Goal: Information Seeking & Learning: Learn about a topic

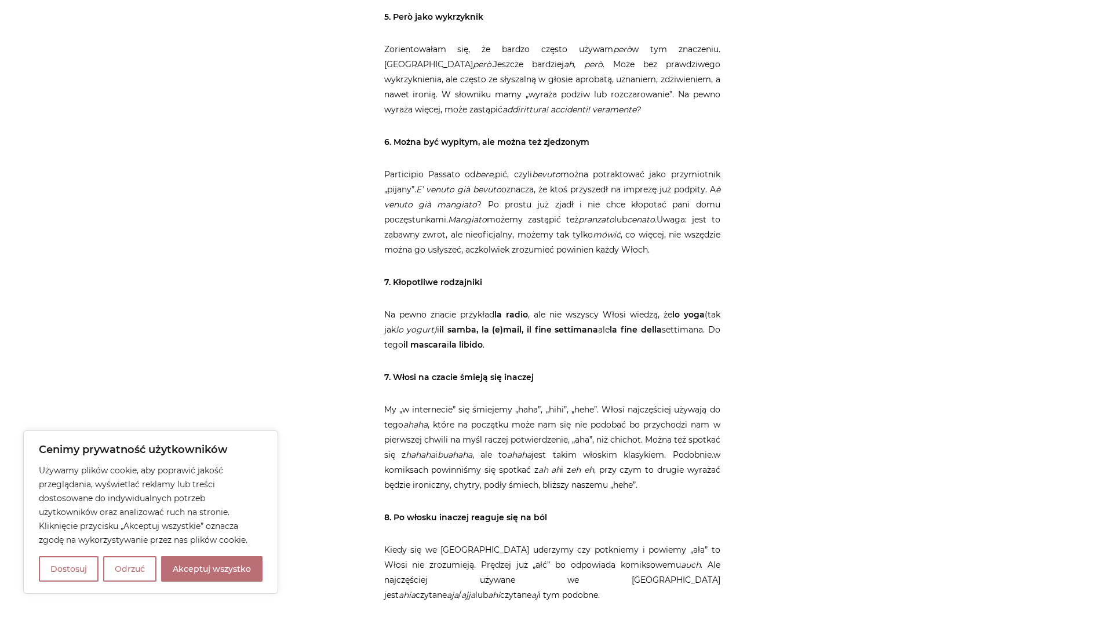
scroll to position [1913, 0]
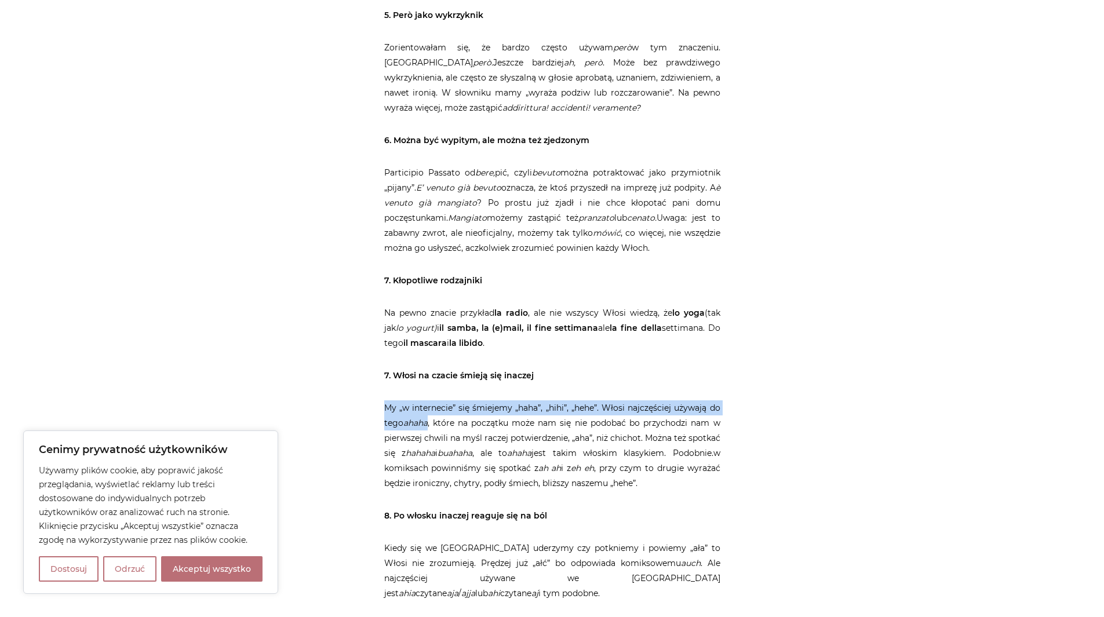
drag, startPoint x: 378, startPoint y: 345, endPoint x: 432, endPoint y: 364, distance: 57.2
copy p "My „w internecie” się śmiejemy „haha”, „hihi”, „hehe”. Włosi najczęściej używaj…"
drag, startPoint x: 384, startPoint y: 487, endPoint x: 723, endPoint y: 522, distance: 340.3
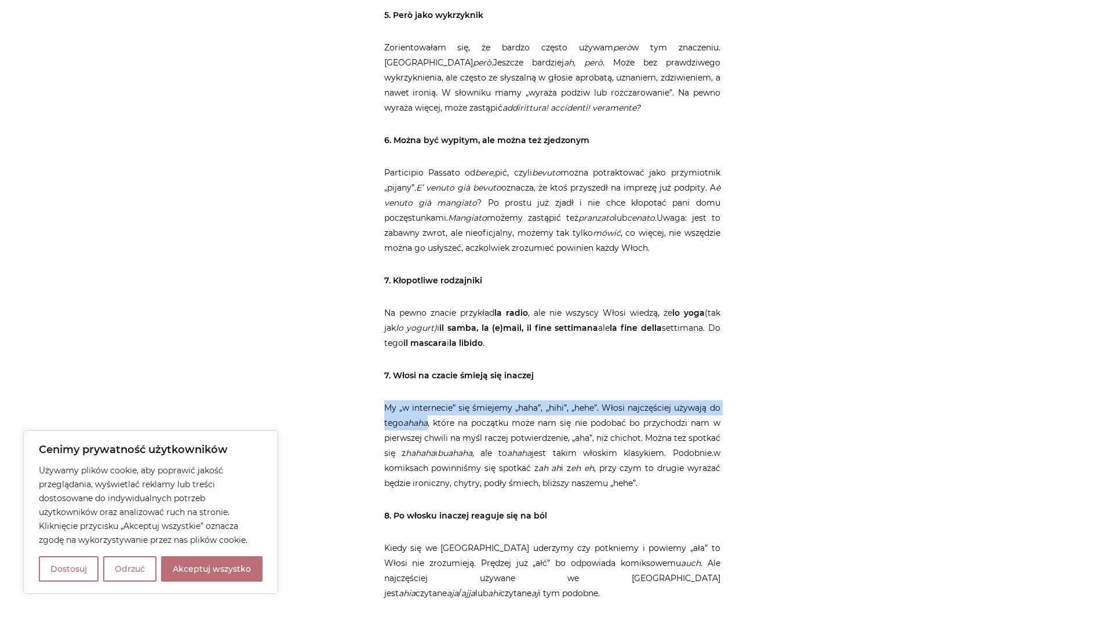
copy p "Kiedy się we [GEOGRAPHIC_DATA] uderzymy czy potkniemy i powiemy „ała” to Włosi …"
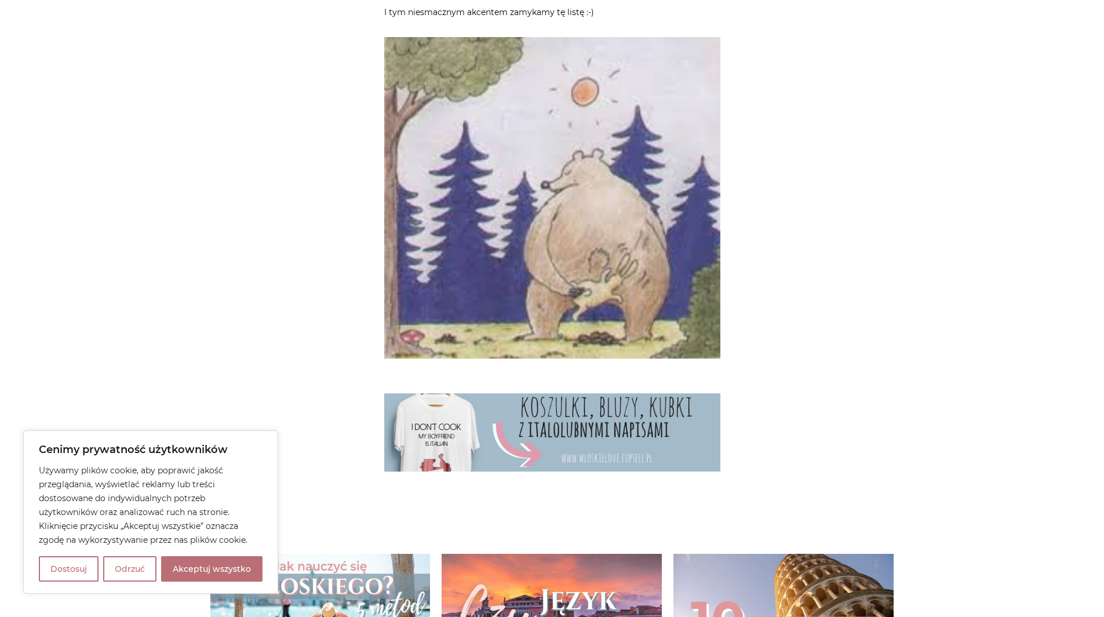
scroll to position [3072, 0]
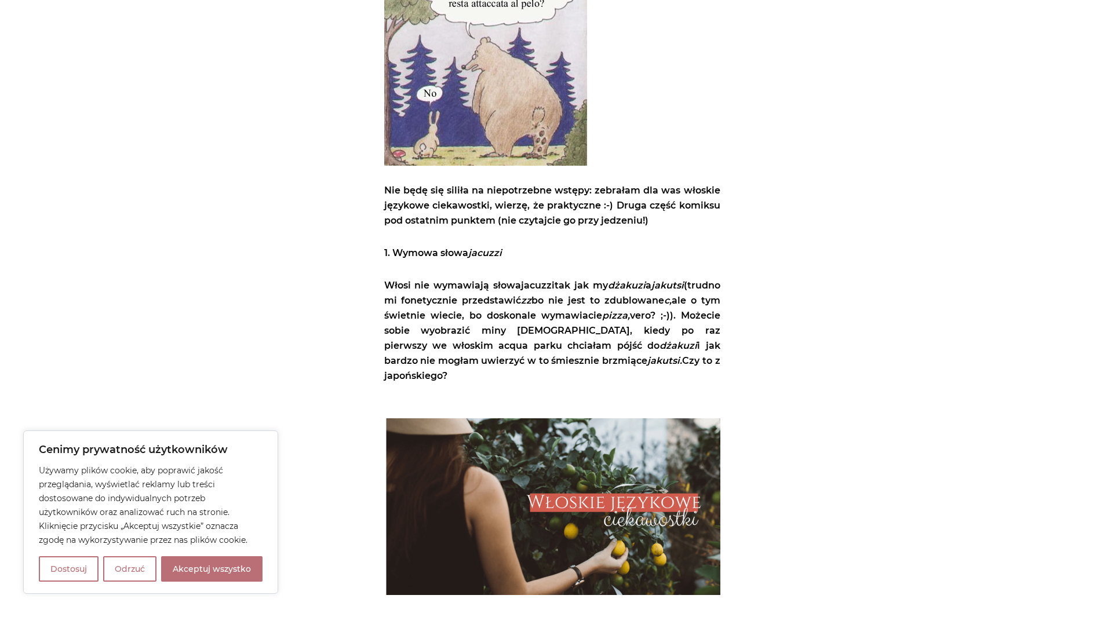
scroll to position [348, 0]
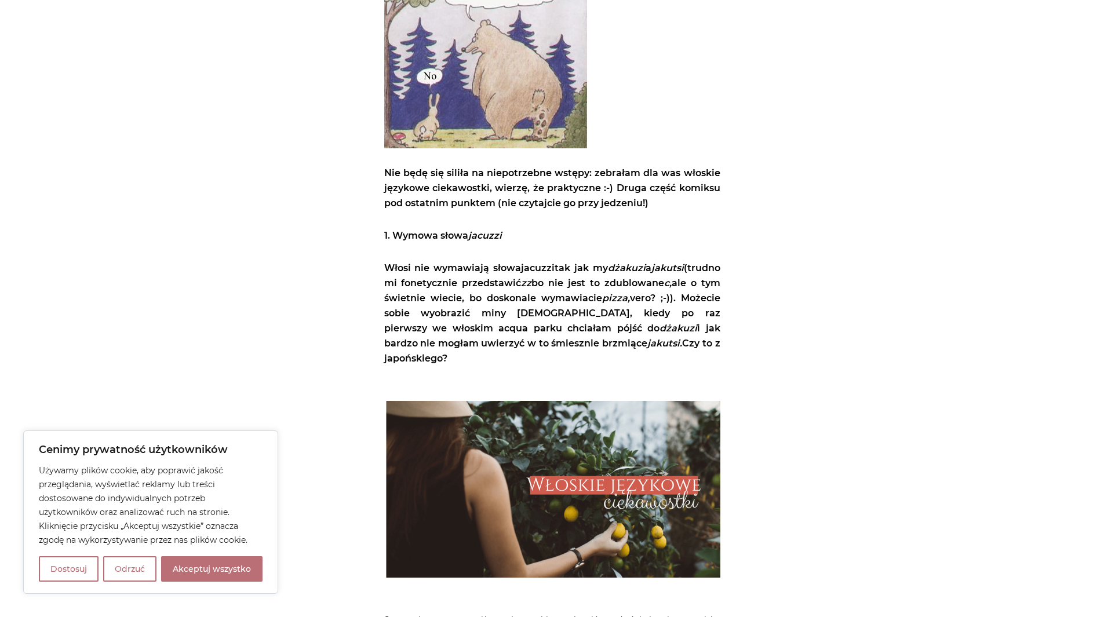
drag, startPoint x: 381, startPoint y: 265, endPoint x: 483, endPoint y: 287, distance: 104.9
copy p "Włosi nie wymawiają słowa jacuzzi tak jak my dżakuzi a jakutsi"
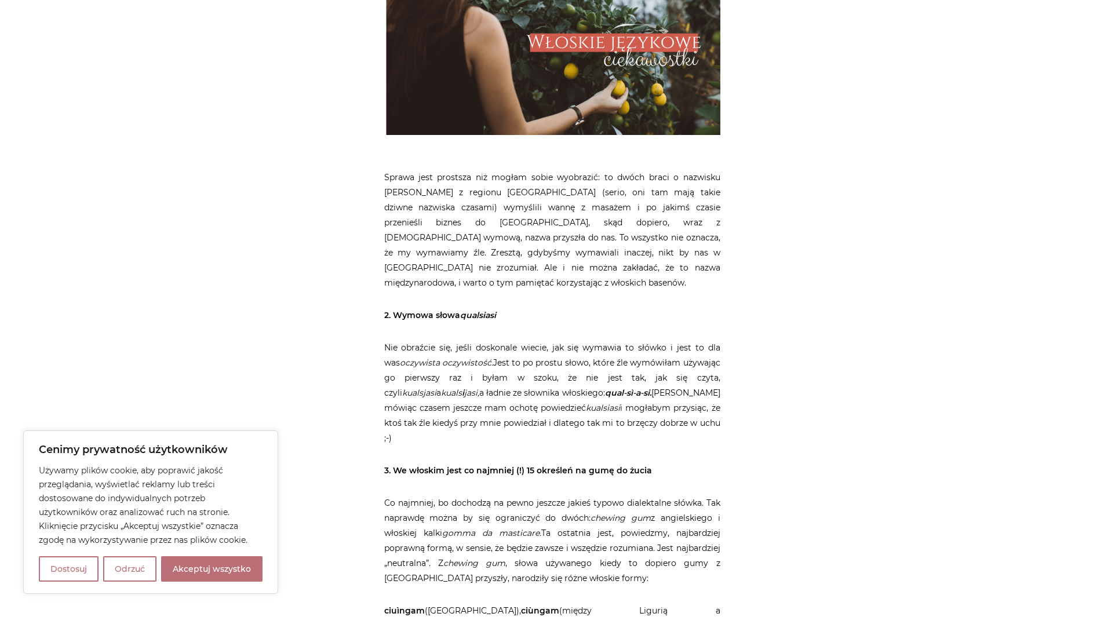
scroll to position [869, 0]
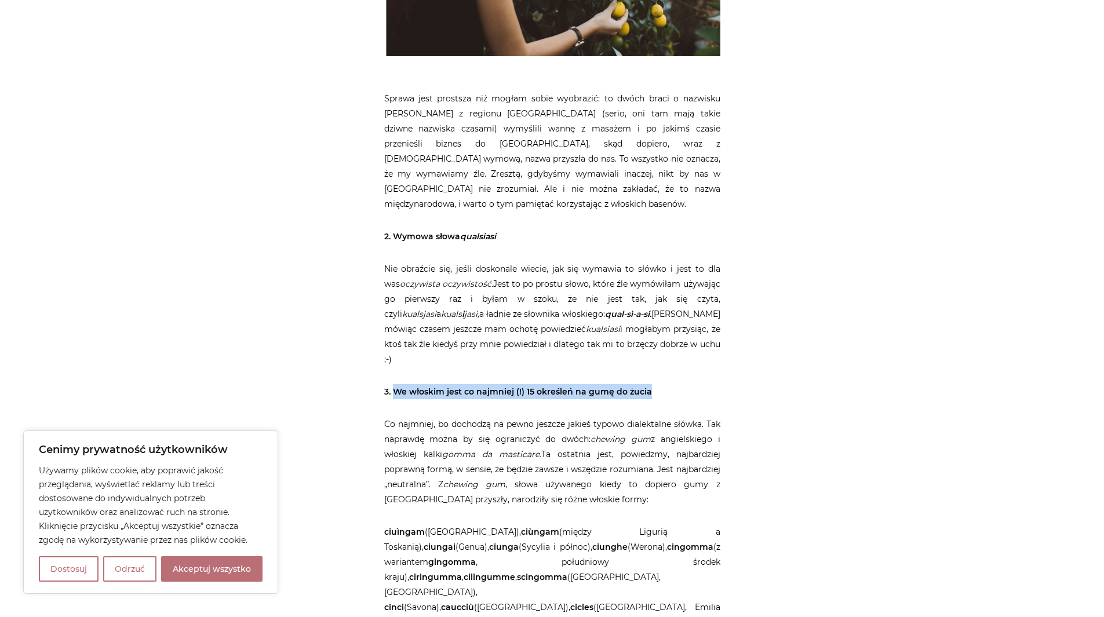
drag, startPoint x: 393, startPoint y: 360, endPoint x: 671, endPoint y: 357, distance: 277.6
click at [671, 384] on p "3. We włoskim jest co najmniej (!) 15 określeń na gumę do żucia" at bounding box center [552, 391] width 336 height 15
copy strong "We włoskim jest co najmniej (!) 15 określeń na gumę do żucia"
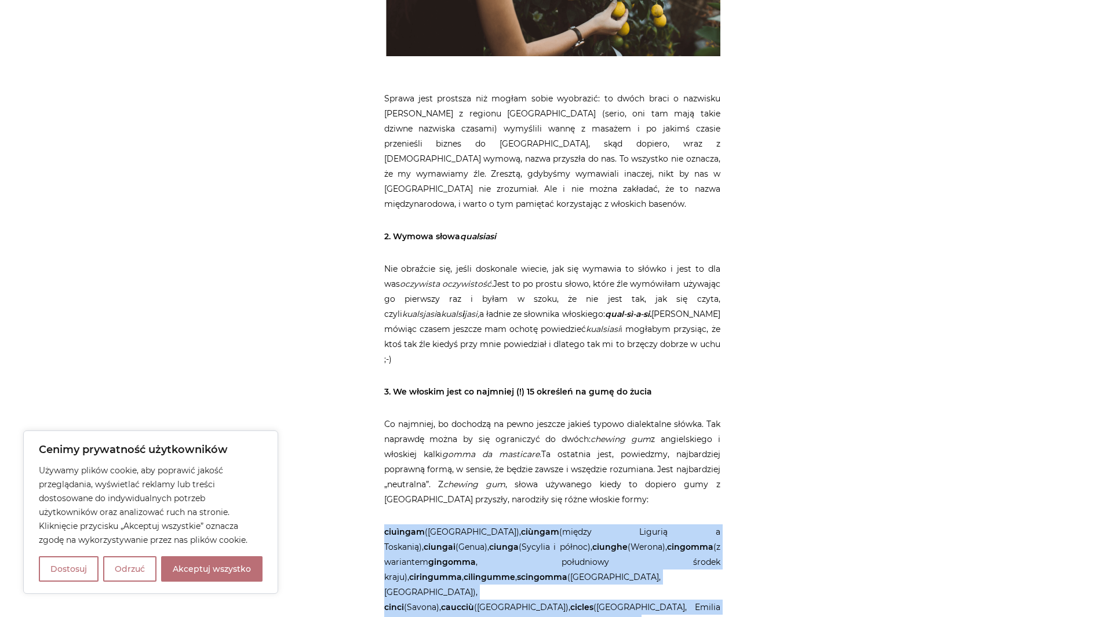
drag, startPoint x: 382, startPoint y: 500, endPoint x: 580, endPoint y: 577, distance: 212.1
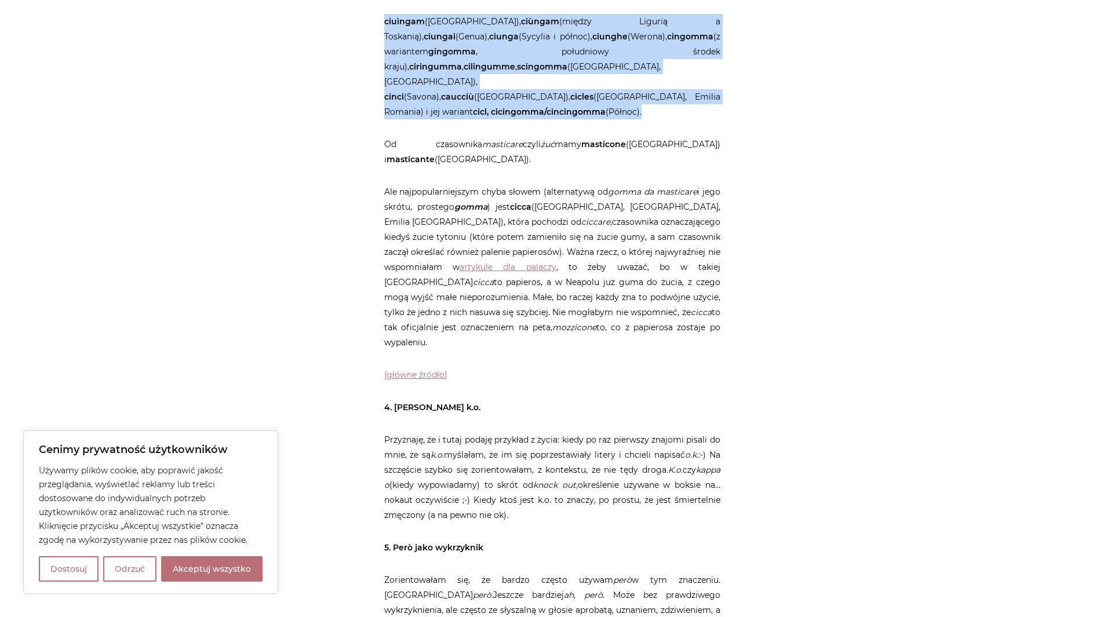
scroll to position [1391, 0]
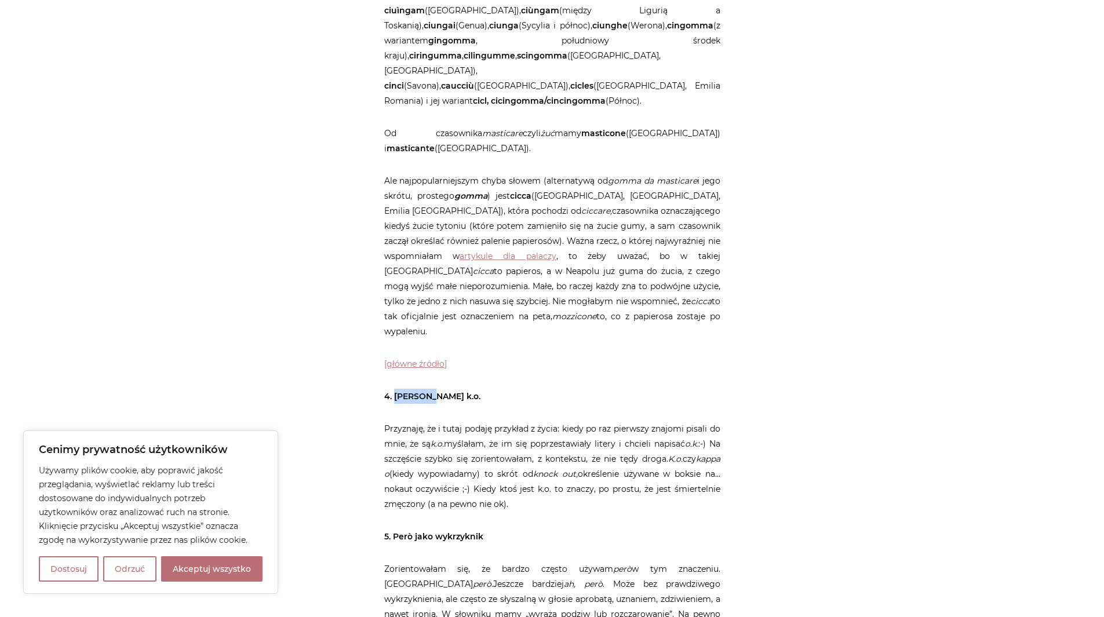
drag, startPoint x: 394, startPoint y: 335, endPoint x: 452, endPoint y: 334, distance: 58.0
click at [452, 389] on p "4. [PERSON_NAME] k.o." at bounding box center [552, 396] width 336 height 15
copy strong "Być k.o."
drag, startPoint x: 472, startPoint y: 427, endPoint x: 425, endPoint y: 440, distance: 48.6
click at [425, 440] on p "Przyznaję, że i tutaj podaję przykład z życia: kiedy po raz pierwszy znajomi pi…" at bounding box center [552, 466] width 336 height 90
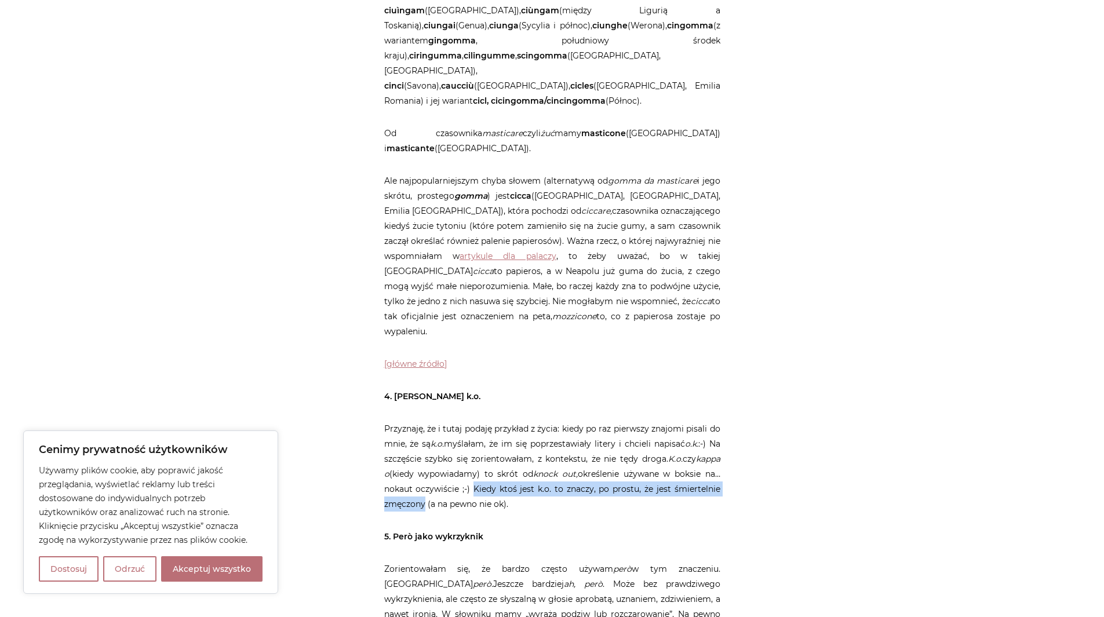
copy p "Kiedy ktoś jest k.o. to znaczy, po prostu, że jest śmiertelnie zmęczony"
